Goal: Task Accomplishment & Management: Manage account settings

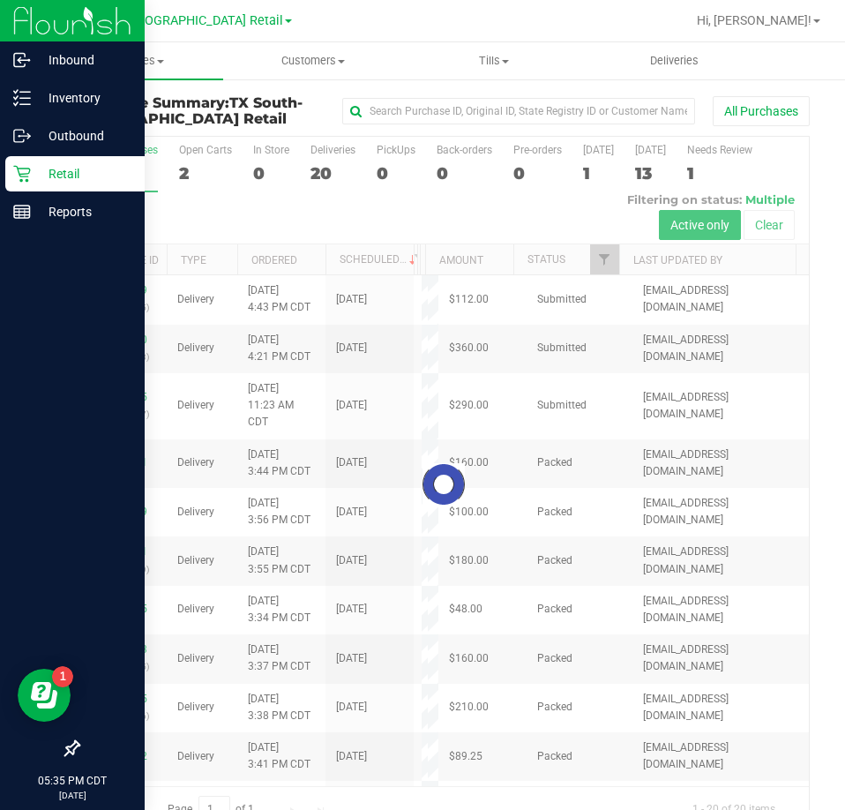
click at [43, 179] on p "Retail" at bounding box center [84, 173] width 106 height 21
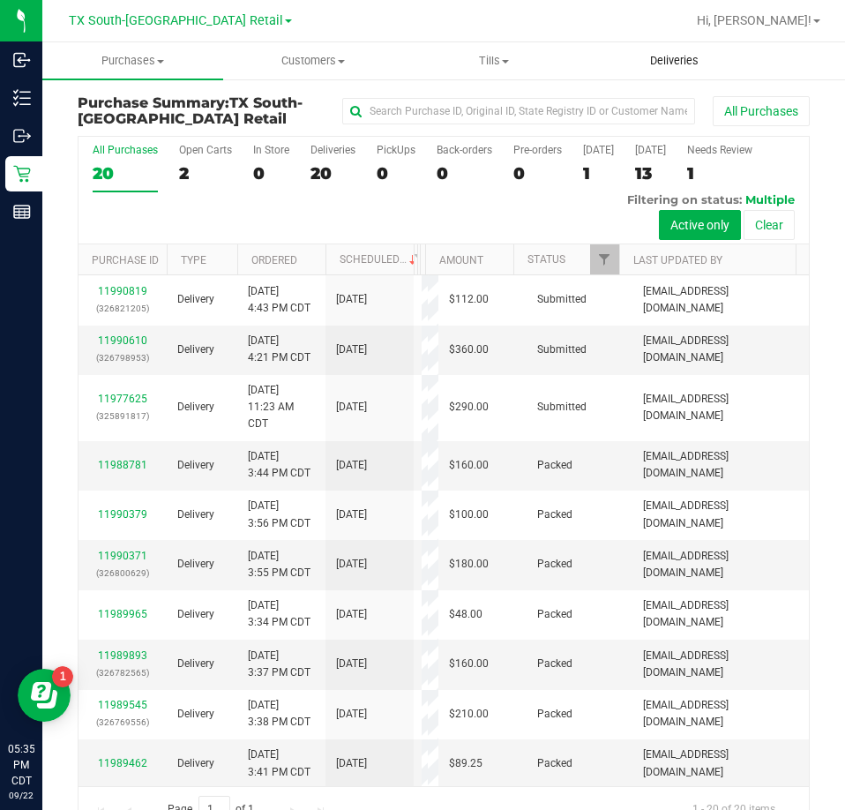
click at [666, 55] on span "Deliveries" at bounding box center [675, 61] width 96 height 16
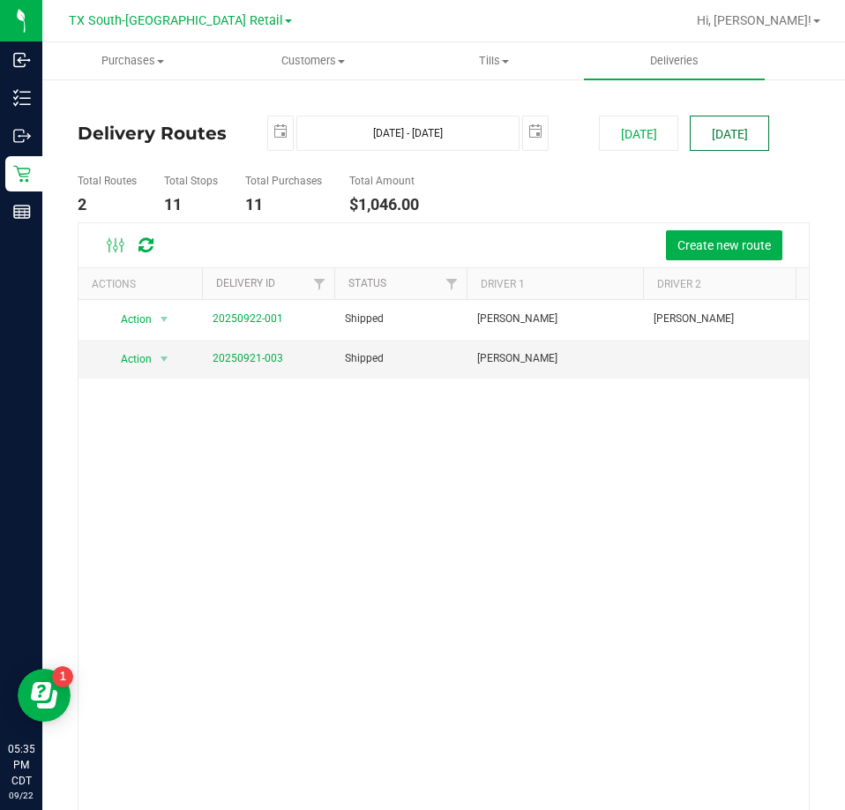
click at [743, 135] on button "[DATE]" at bounding box center [729, 133] width 79 height 35
type input "[DATE] - [DATE]"
type input "[DATE]"
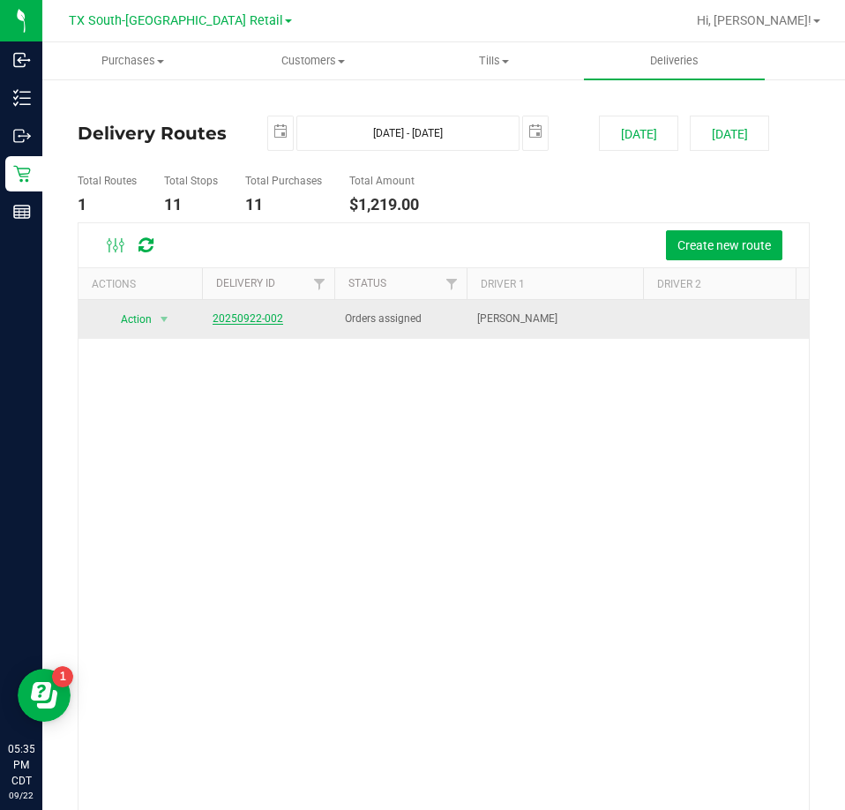
click at [252, 319] on link "20250922-002" at bounding box center [248, 318] width 71 height 12
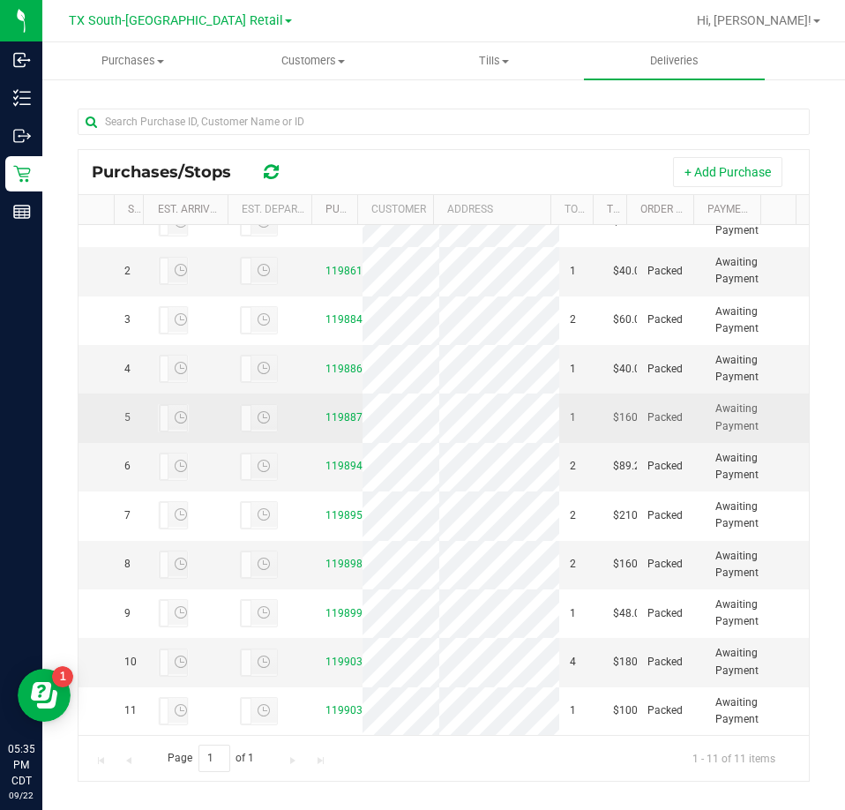
scroll to position [372, 0]
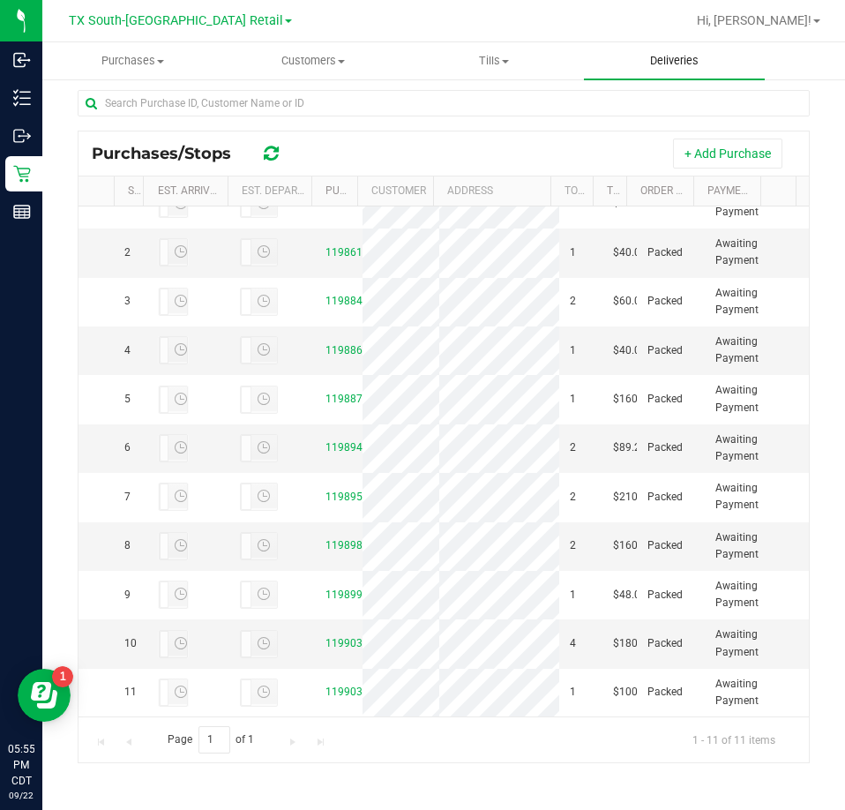
click at [690, 61] on span "Deliveries" at bounding box center [675, 61] width 96 height 16
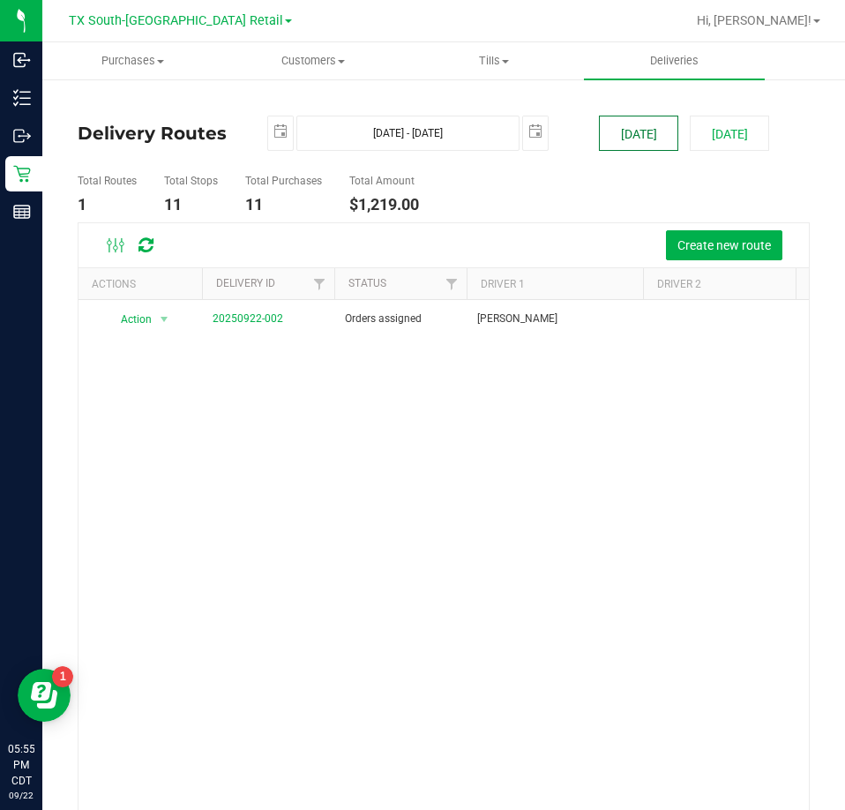
click at [634, 140] on button "[DATE]" at bounding box center [638, 133] width 79 height 35
type input "[DATE] - [DATE]"
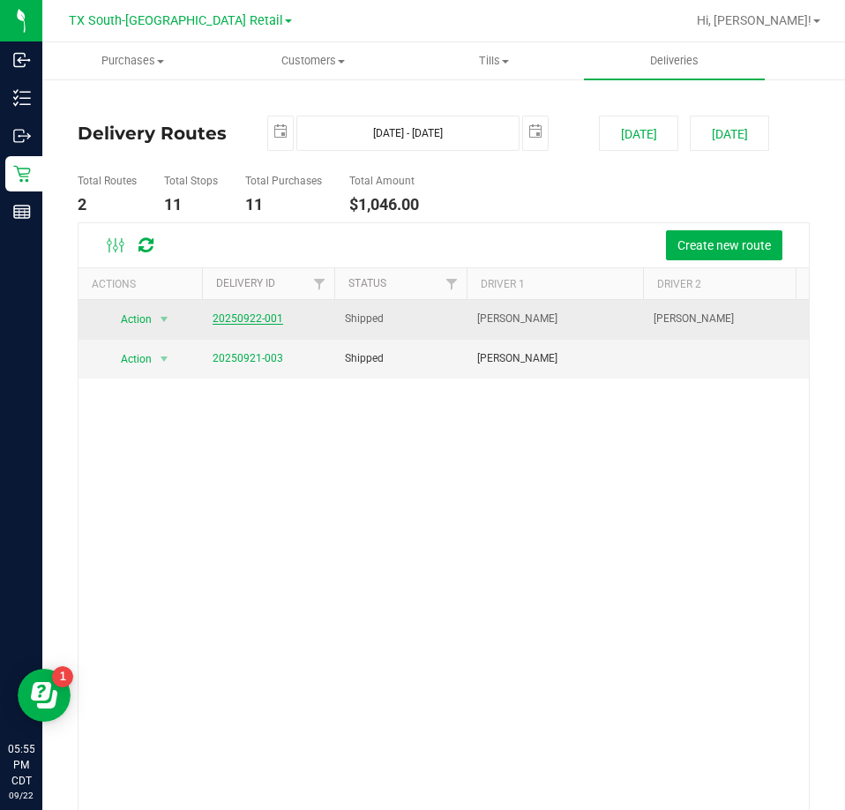
click at [251, 319] on link "20250922-001" at bounding box center [248, 318] width 71 height 12
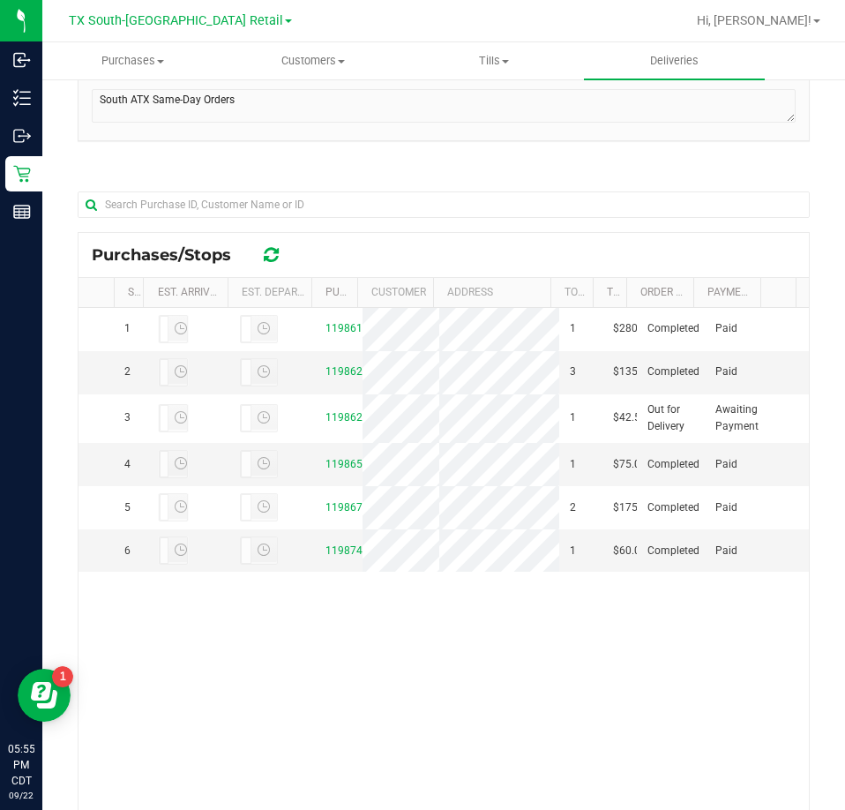
scroll to position [353, 0]
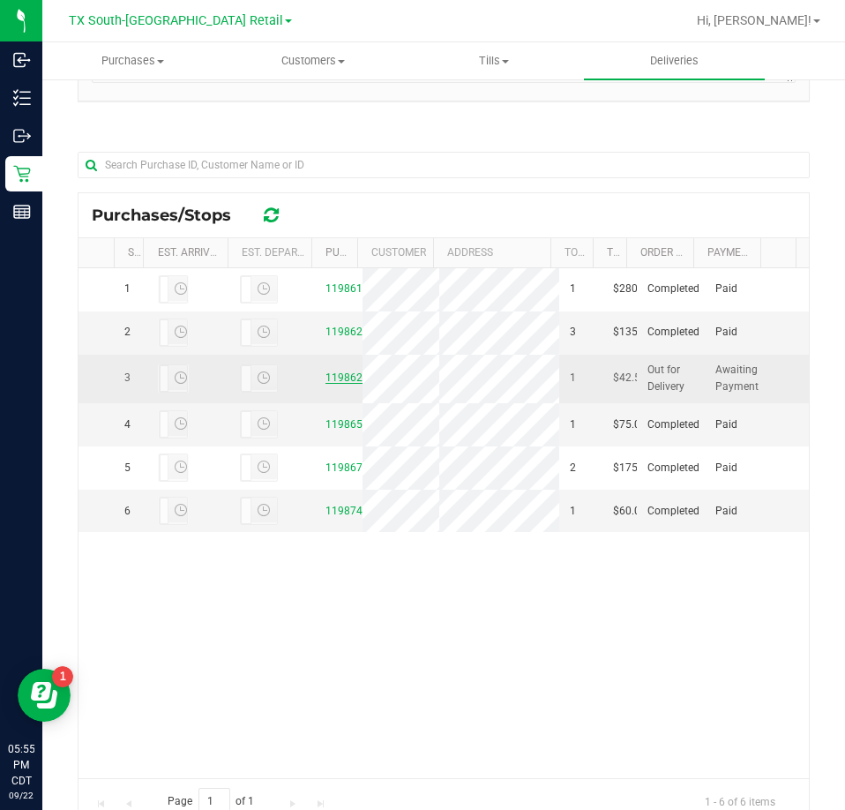
click at [342, 384] on link "11986287" at bounding box center [350, 378] width 49 height 12
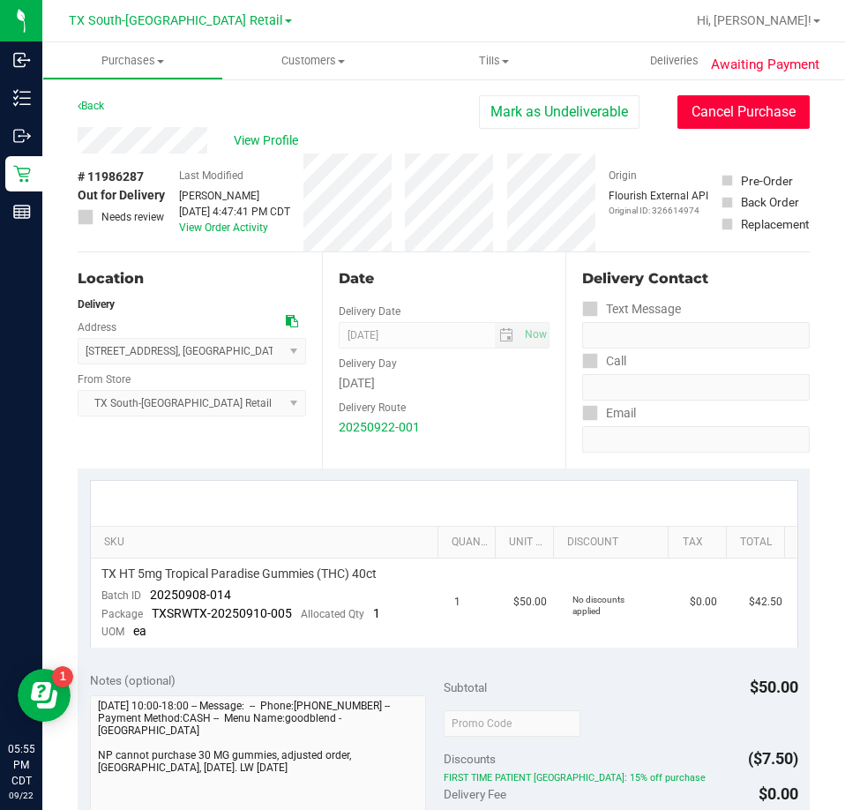
click at [702, 111] on button "Cancel Purchase" at bounding box center [744, 112] width 132 height 34
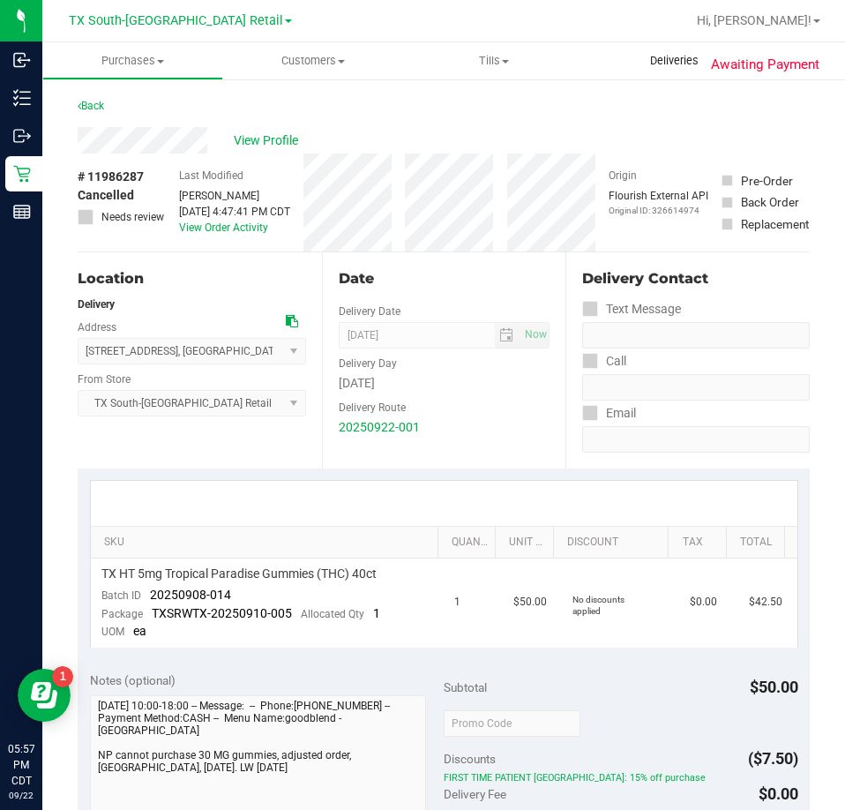
click at [655, 64] on span "Deliveries" at bounding box center [675, 61] width 96 height 16
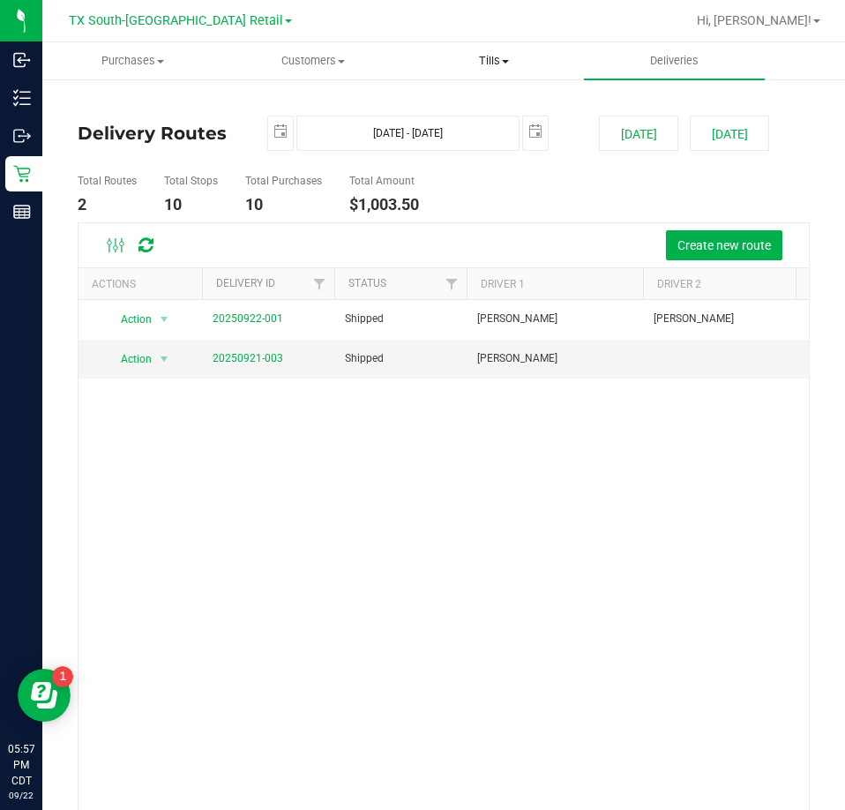
click at [489, 65] on span "Tills" at bounding box center [494, 61] width 179 height 16
click at [449, 102] on span "Manage tills" at bounding box center [463, 106] width 119 height 15
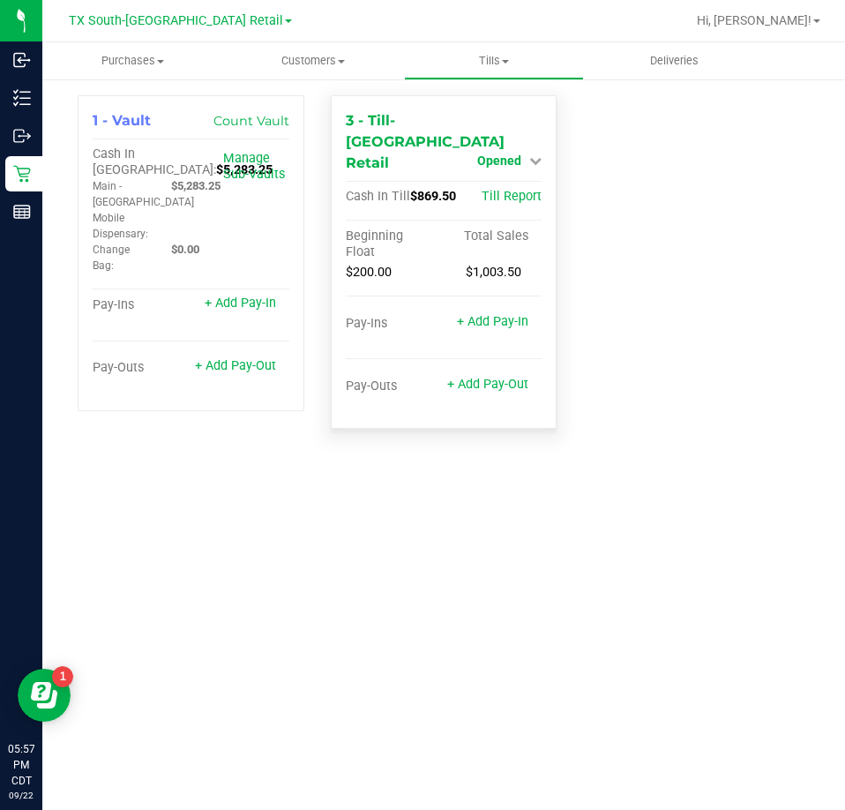
click at [498, 154] on span "Opened" at bounding box center [499, 161] width 44 height 14
click at [500, 191] on link "Close Till" at bounding box center [502, 198] width 48 height 14
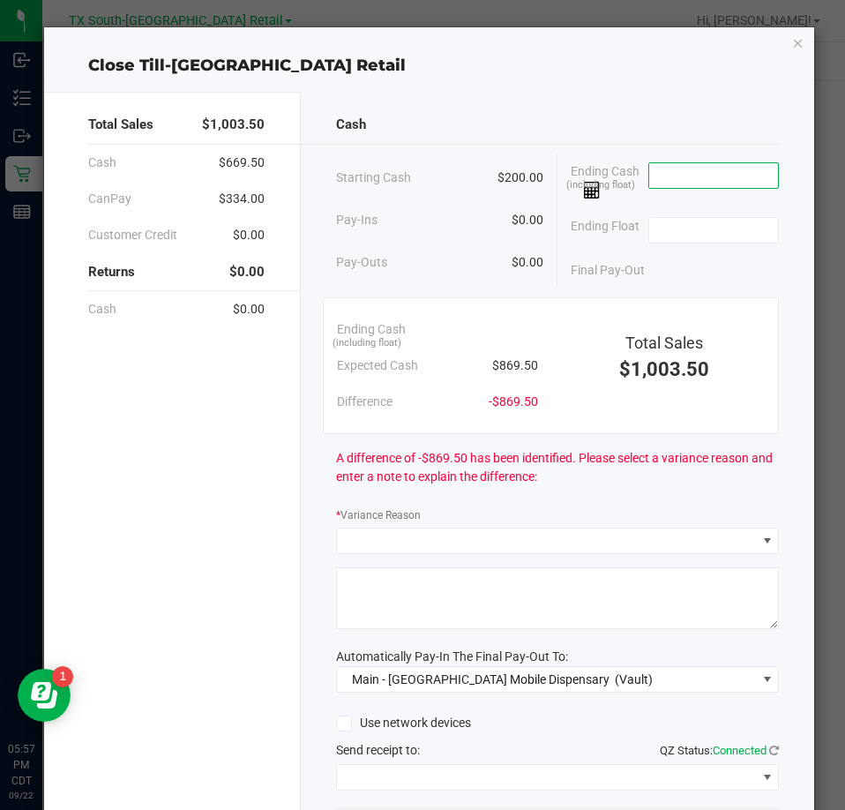
click at [691, 186] on input at bounding box center [714, 175] width 130 height 25
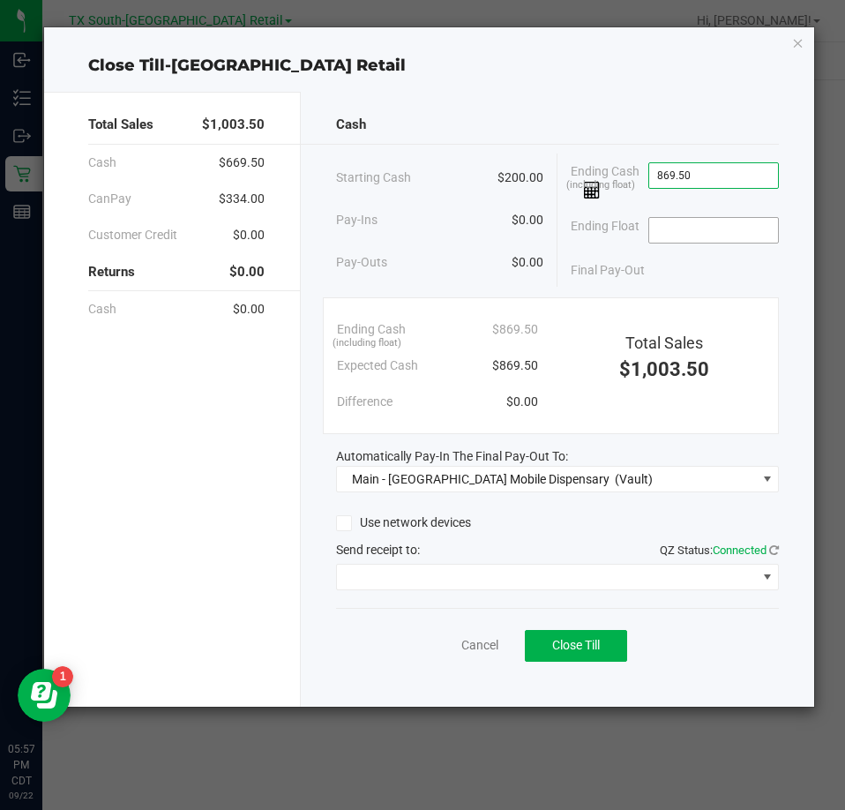
type input "$869.50"
click at [687, 220] on input at bounding box center [714, 230] width 130 height 25
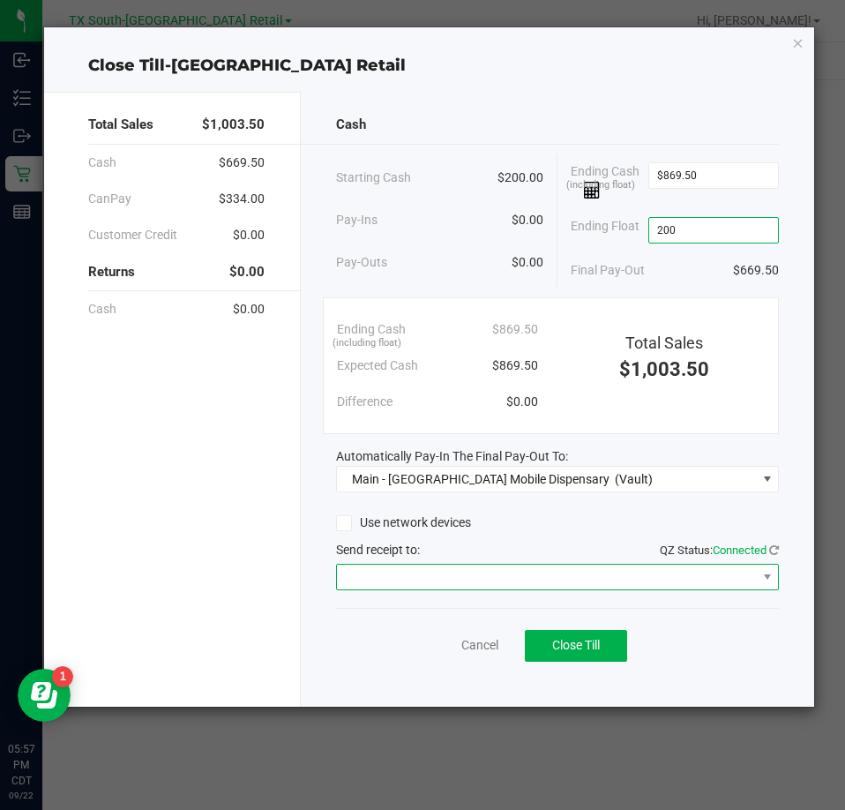
type input "$200.00"
click at [424, 571] on span at bounding box center [546, 577] width 419 height 25
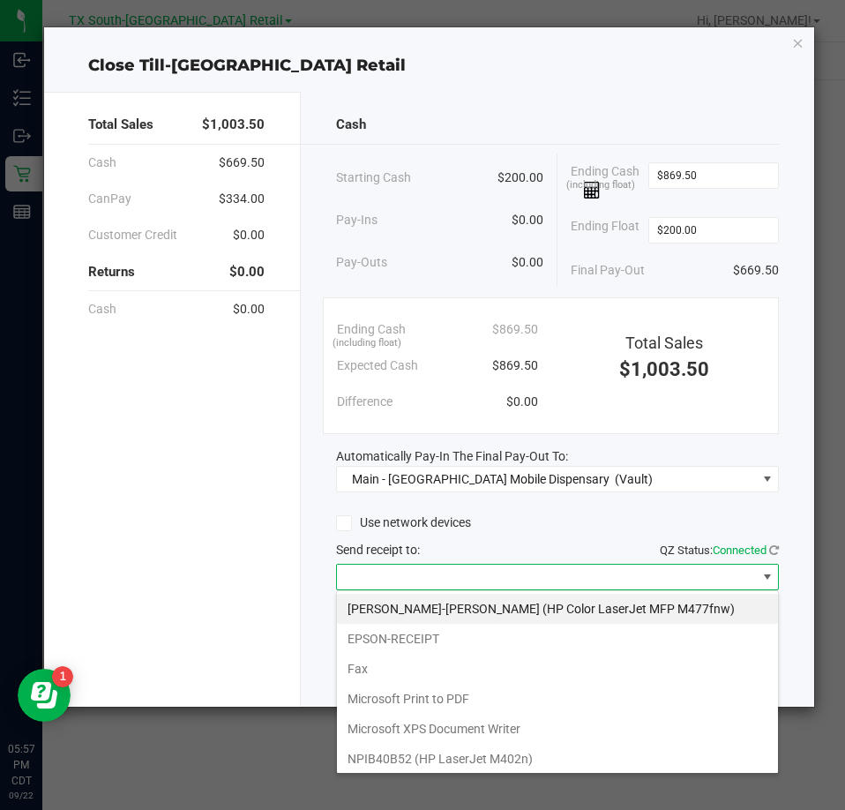
scroll to position [26, 444]
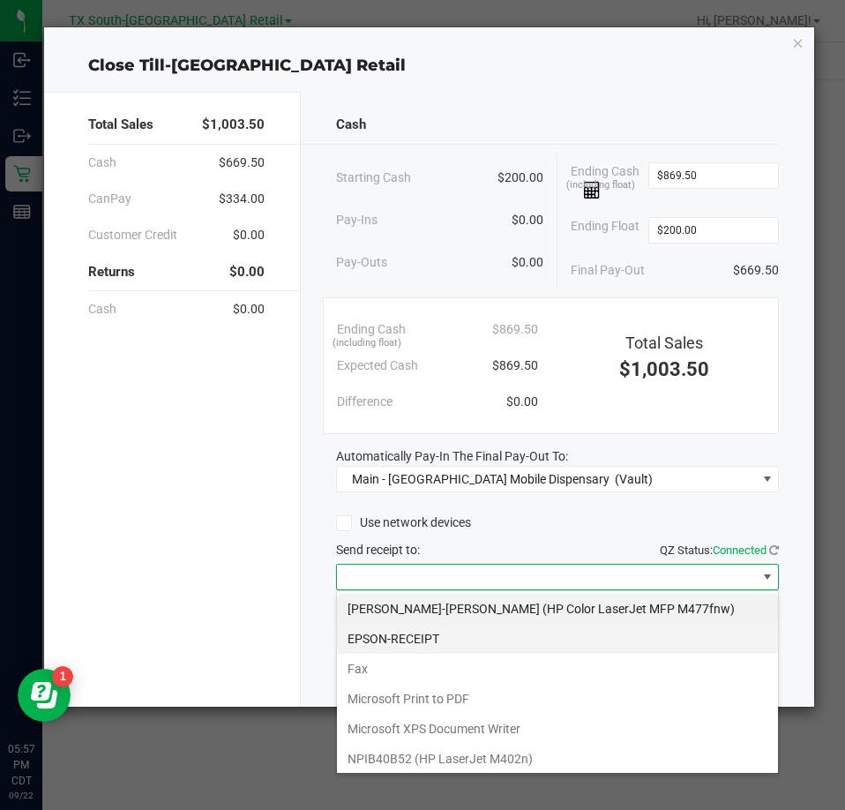
click at [398, 642] on li "EPSON-RECEIPT" at bounding box center [557, 639] width 441 height 30
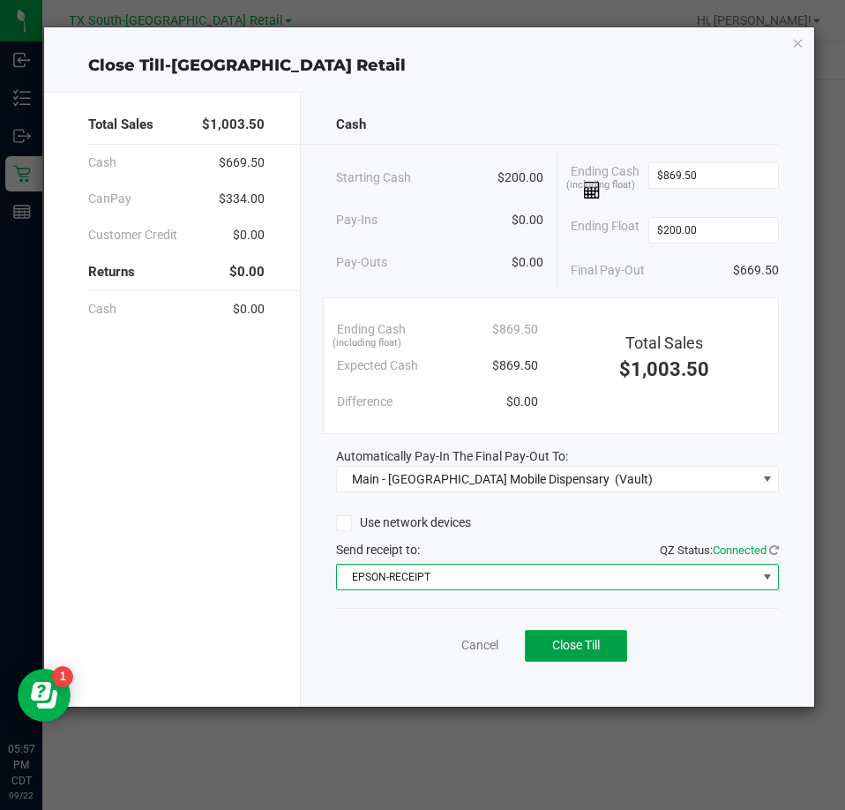
click at [565, 651] on span "Close Till" at bounding box center [576, 645] width 48 height 14
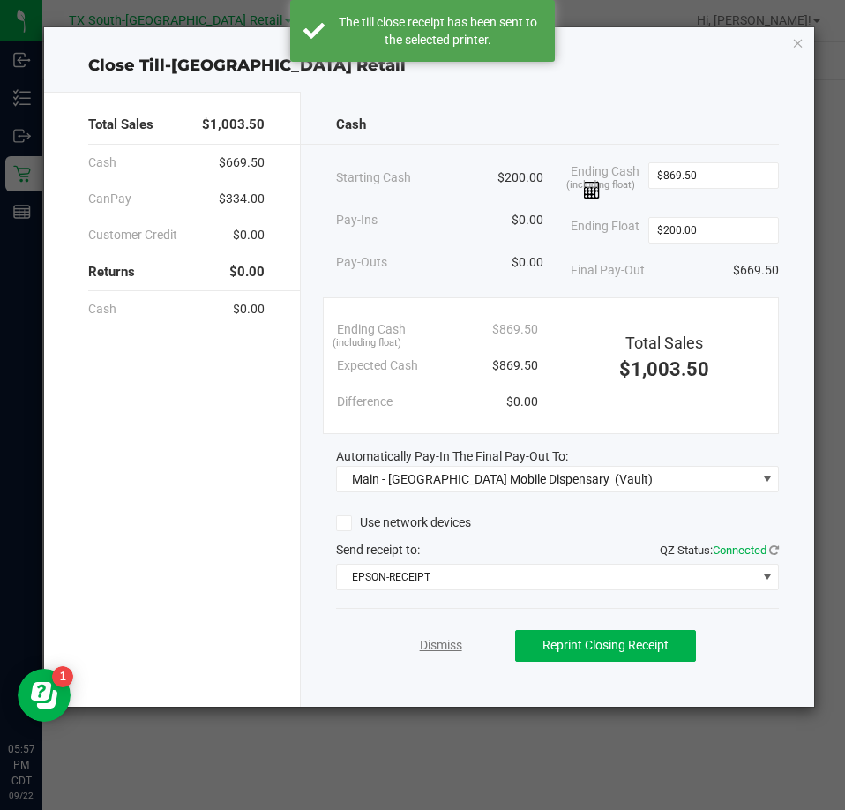
click at [420, 654] on link "Dismiss" at bounding box center [441, 645] width 42 height 19
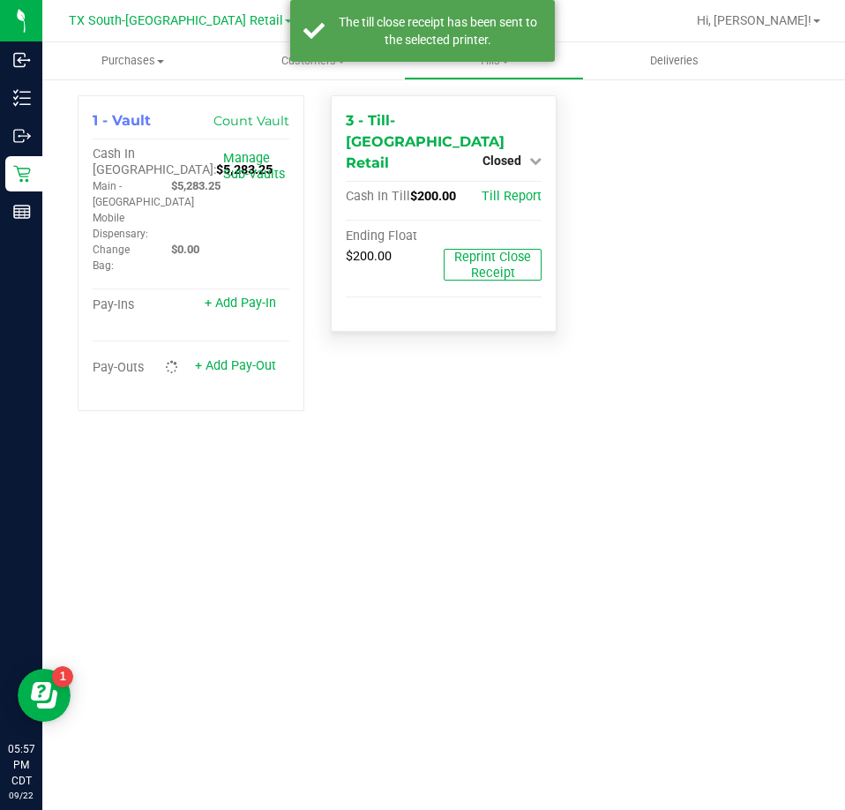
click at [511, 150] on div "Closed" at bounding box center [512, 160] width 59 height 21
click at [512, 154] on span "Closed" at bounding box center [502, 161] width 39 height 14
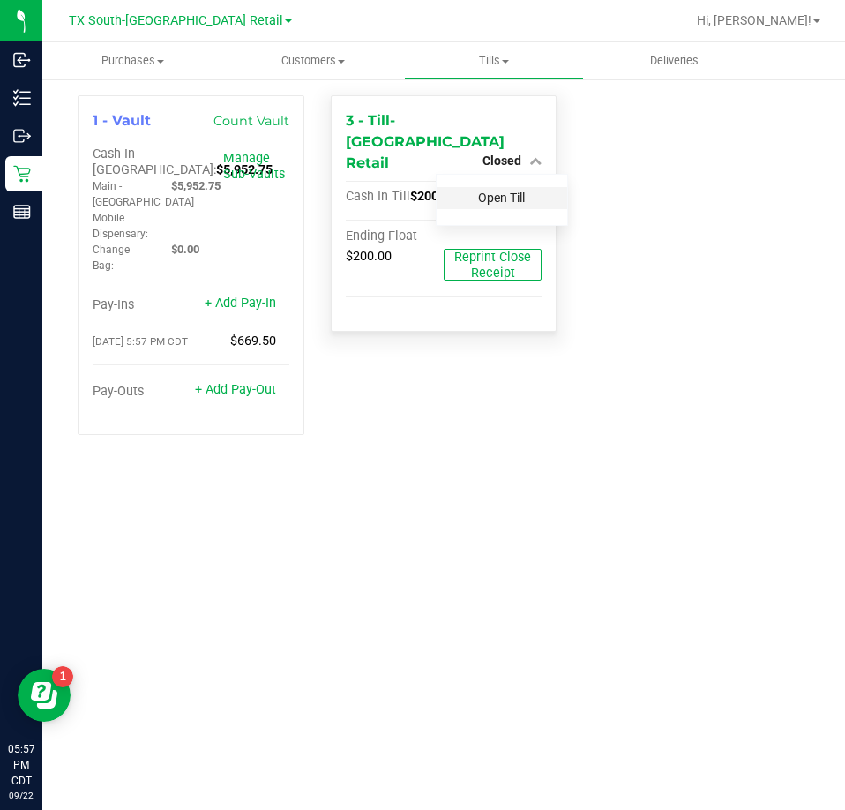
click at [487, 191] on link "Open Till" at bounding box center [501, 198] width 47 height 14
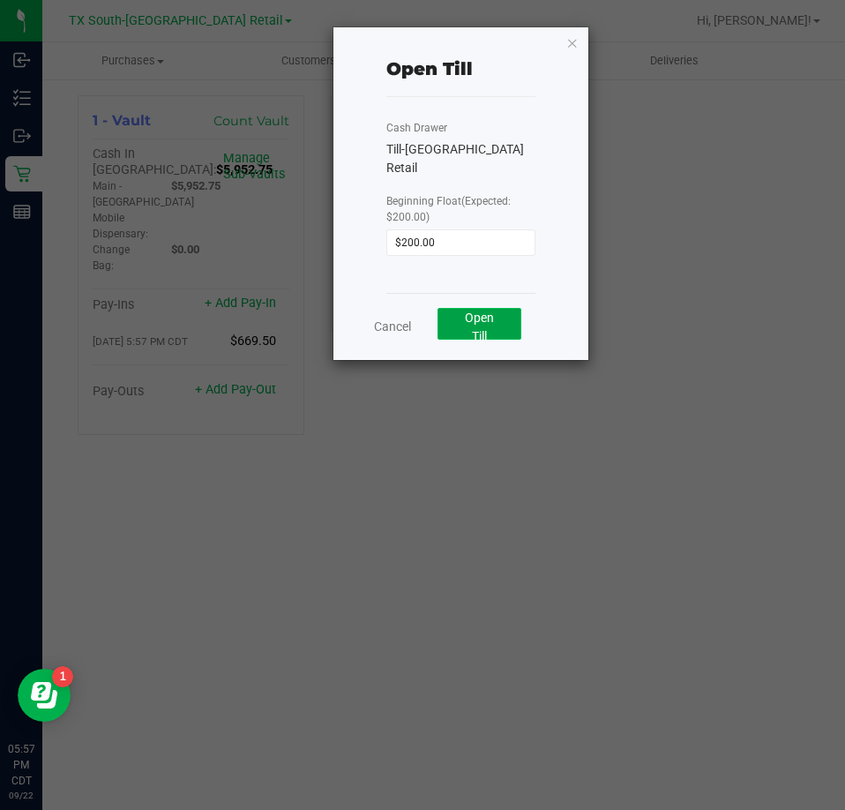
click at [493, 310] on button "Open Till" at bounding box center [480, 324] width 84 height 32
